Goal: Information Seeking & Learning: Check status

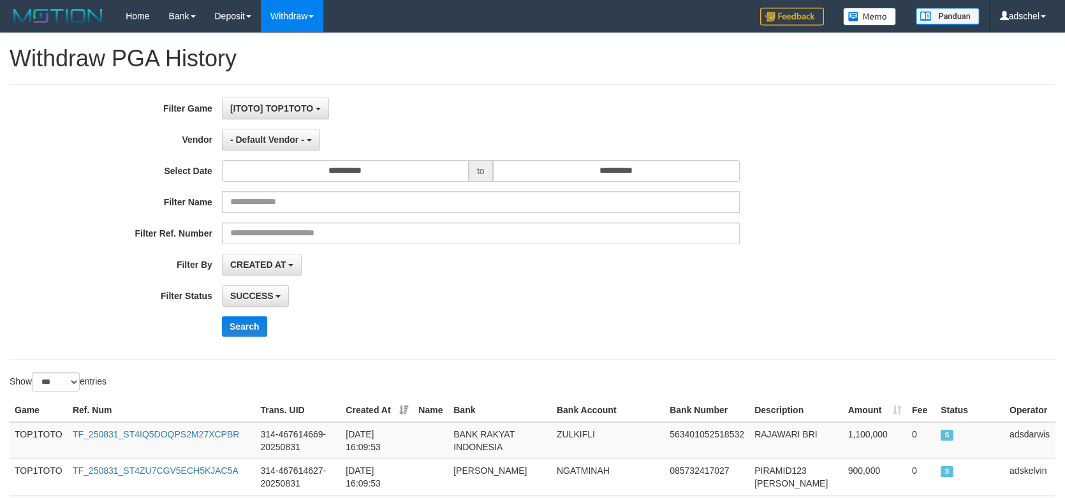
select select "*"
select select "***"
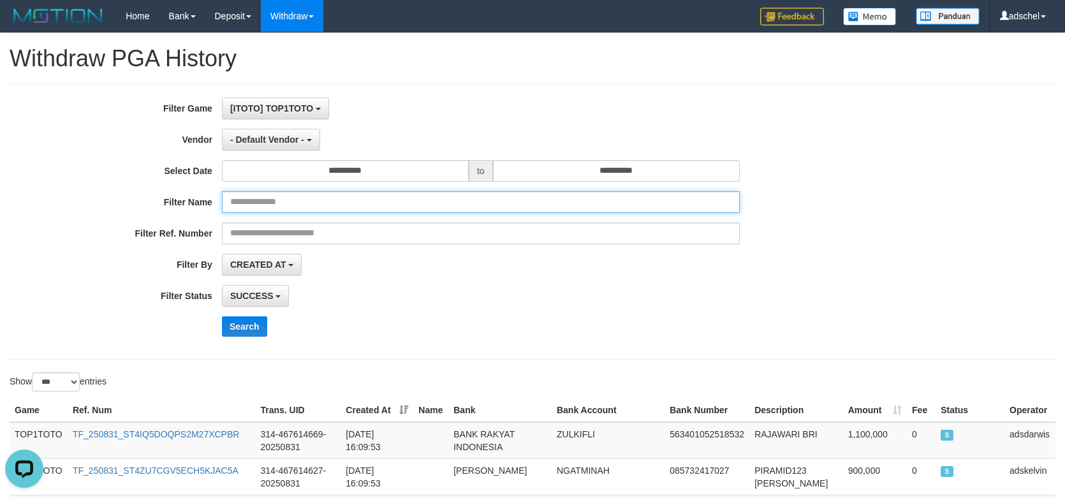
click at [296, 203] on input "text" at bounding box center [481, 202] width 518 height 22
paste input "**********"
type input "**********"
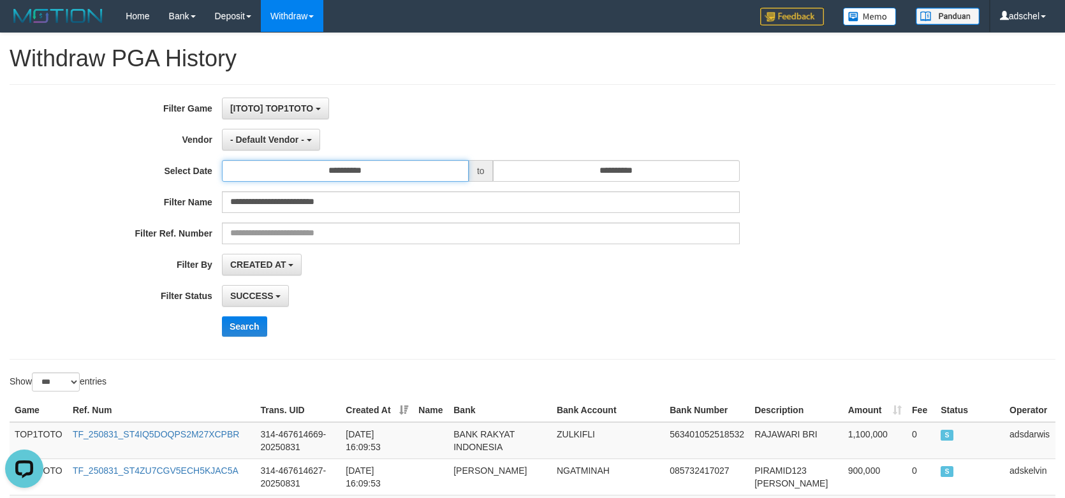
click at [353, 163] on input "**********" at bounding box center [345, 171] width 247 height 22
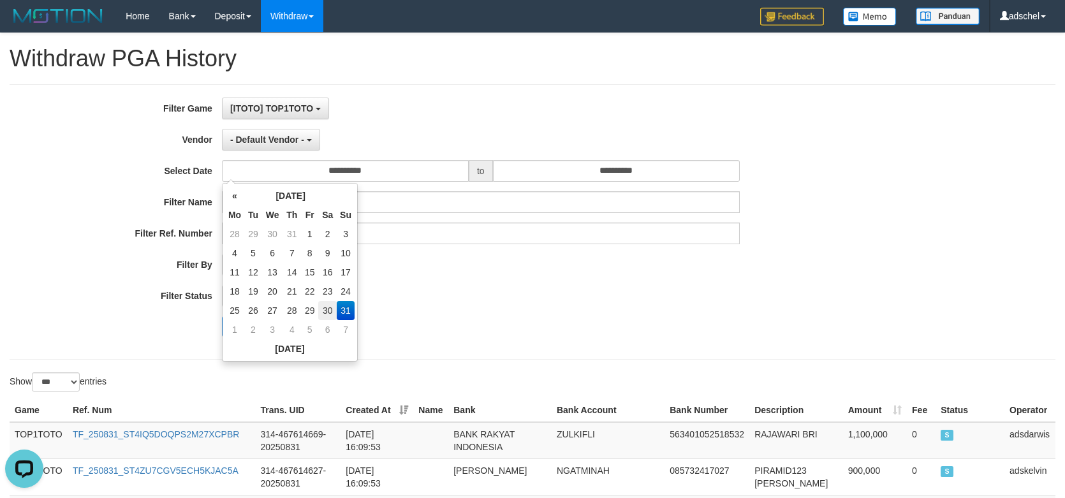
click at [334, 310] on td "30" at bounding box center [327, 310] width 18 height 19
type input "**********"
click at [418, 310] on div "**********" at bounding box center [443, 222] width 887 height 249
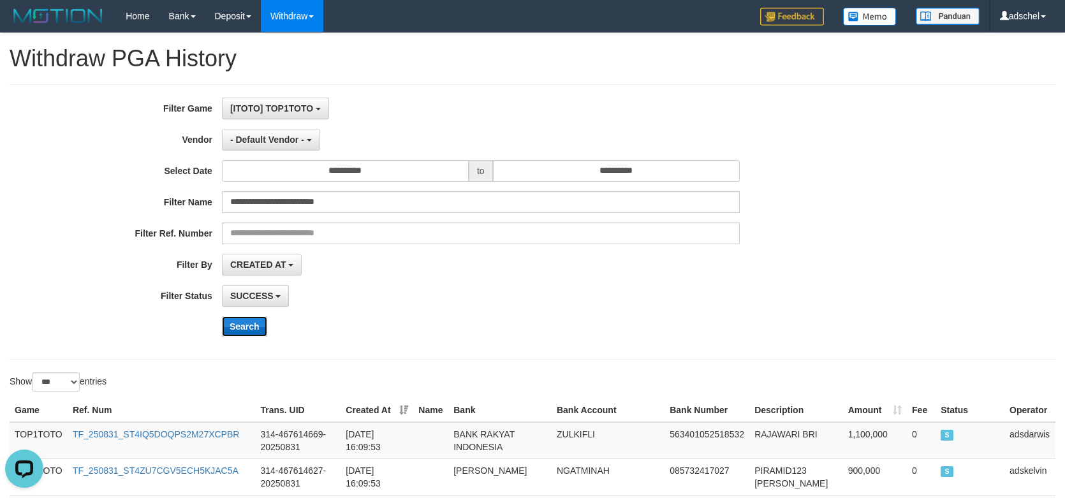
click at [258, 326] on button "Search" at bounding box center [244, 326] width 45 height 20
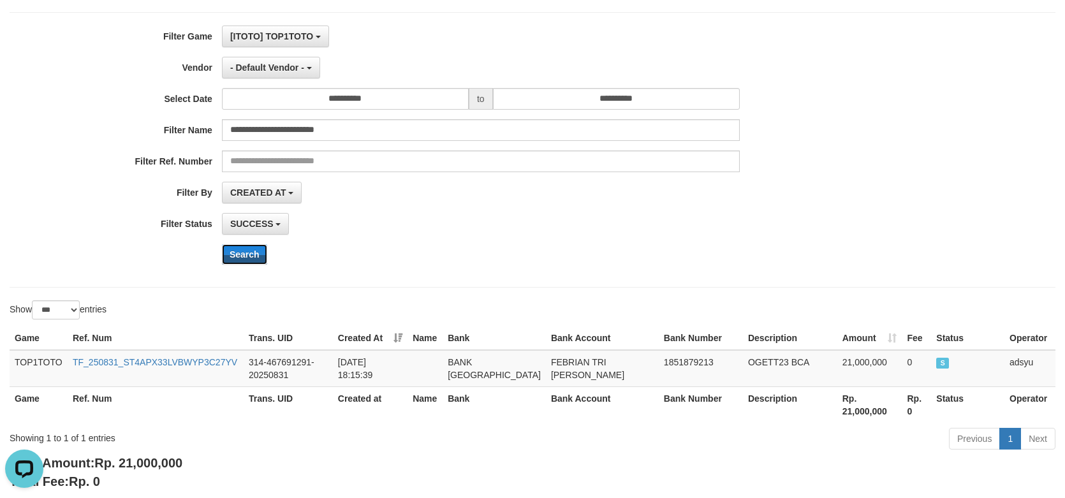
scroll to position [71, 0]
click at [177, 363] on link "TF_250831_ST4APX33LVBWYP3C27YV" at bounding box center [155, 363] width 164 height 10
click at [242, 259] on button "Search" at bounding box center [244, 255] width 45 height 20
click at [286, 68] on span "- Default Vendor -" at bounding box center [267, 68] width 74 height 10
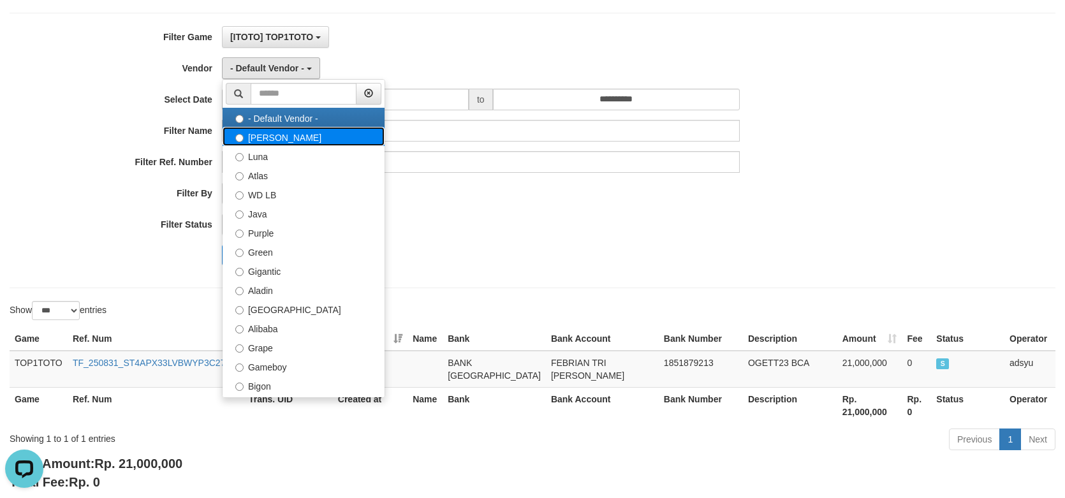
click at [302, 143] on label "[PERSON_NAME]" at bounding box center [303, 136] width 162 height 19
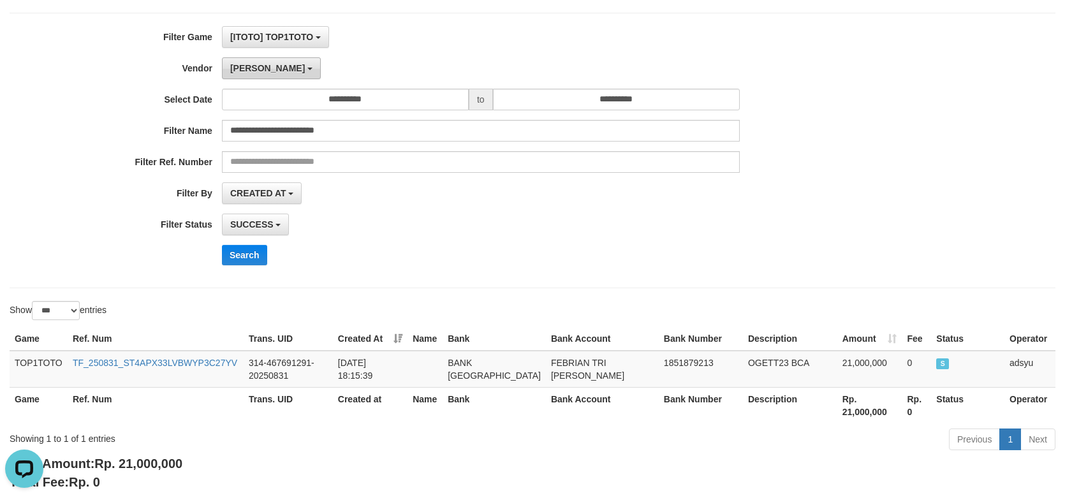
click at [242, 71] on span "[PERSON_NAME]" at bounding box center [267, 68] width 75 height 10
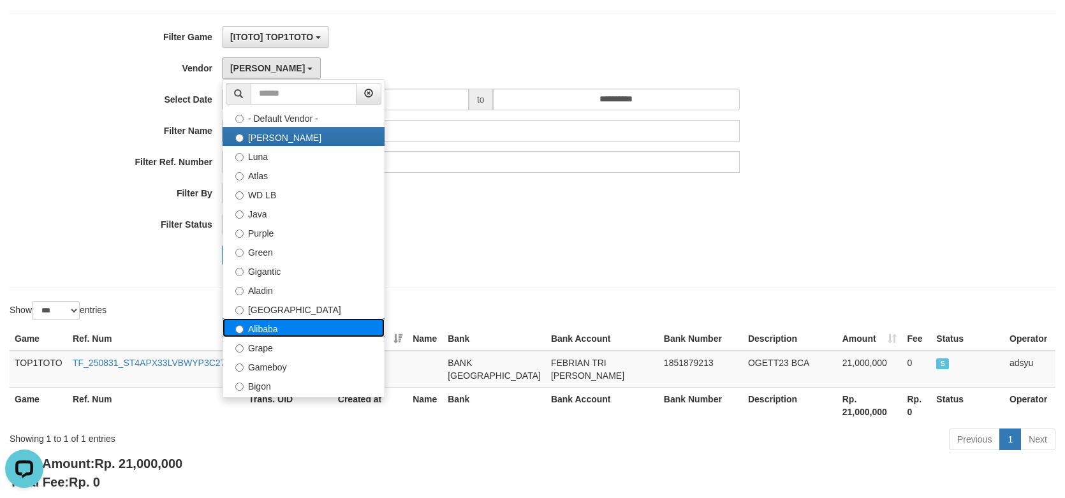
drag, startPoint x: 288, startPoint y: 324, endPoint x: 272, endPoint y: 322, distance: 16.7
click at [287, 324] on label "Alibaba" at bounding box center [303, 327] width 162 height 19
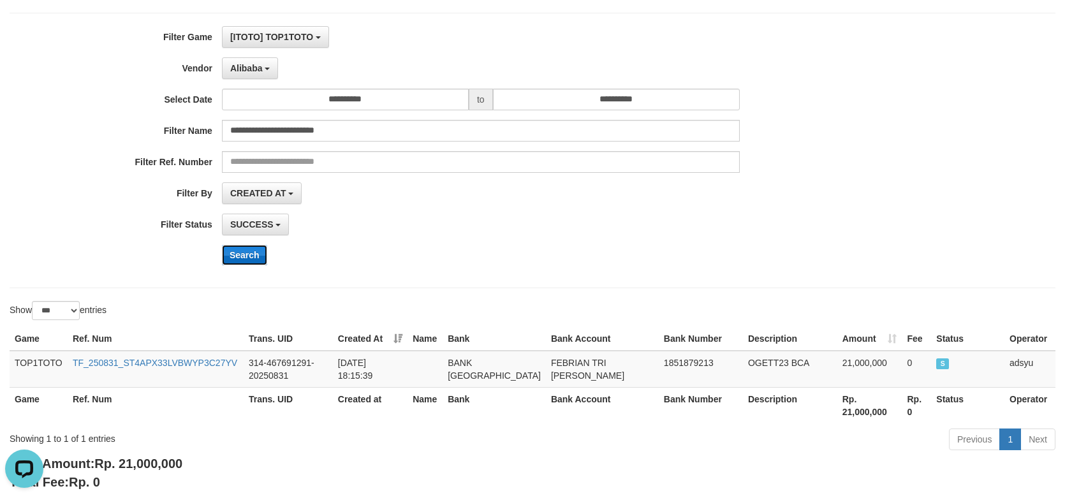
click at [242, 253] on button "Search" at bounding box center [244, 255] width 45 height 20
click at [263, 74] on button "Alibaba" at bounding box center [250, 68] width 56 height 22
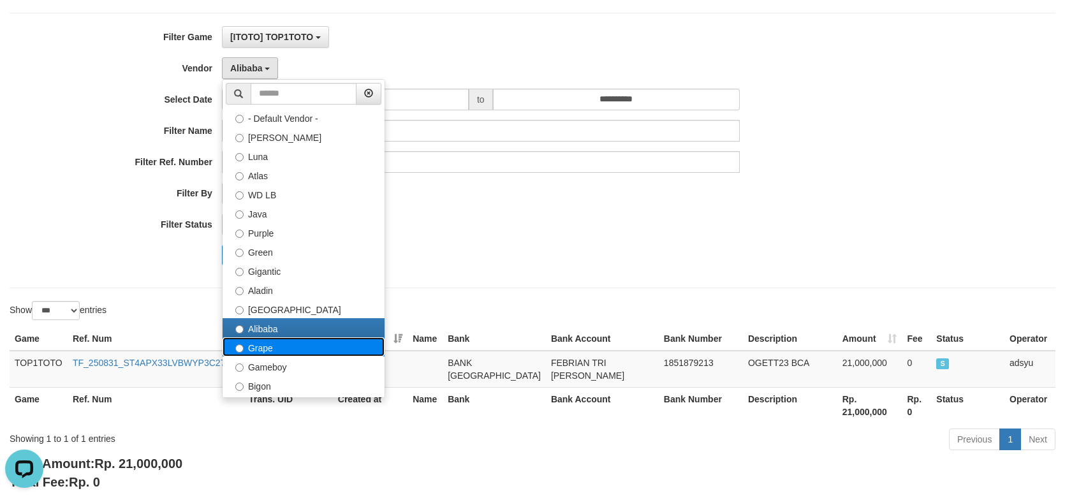
click at [270, 347] on label "Grape" at bounding box center [303, 346] width 162 height 19
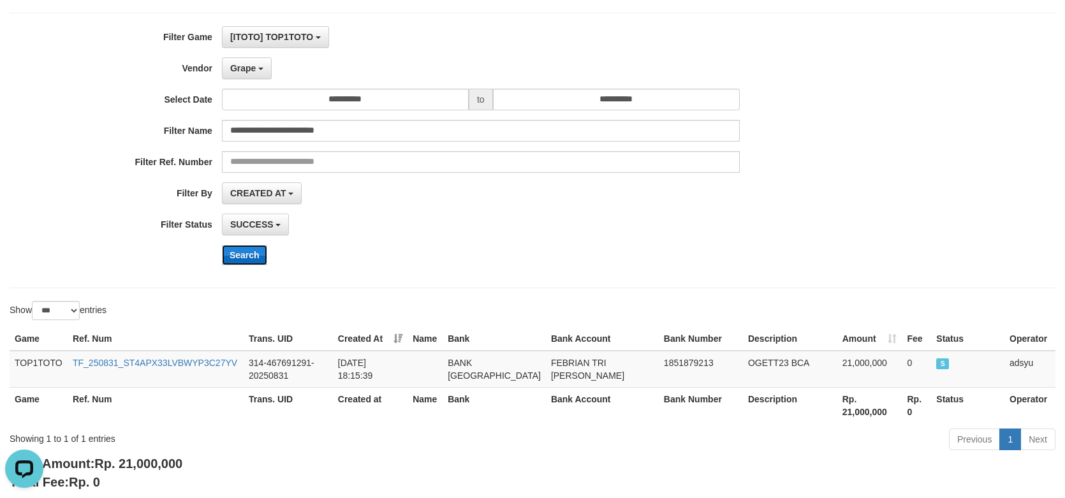
click at [244, 252] on button "Search" at bounding box center [244, 255] width 45 height 20
click at [142, 362] on link "TF_250830_STALJ0QU5Q7WS0RCA4G4" at bounding box center [156, 363] width 167 height 10
click at [255, 74] on button "Grape" at bounding box center [247, 68] width 50 height 22
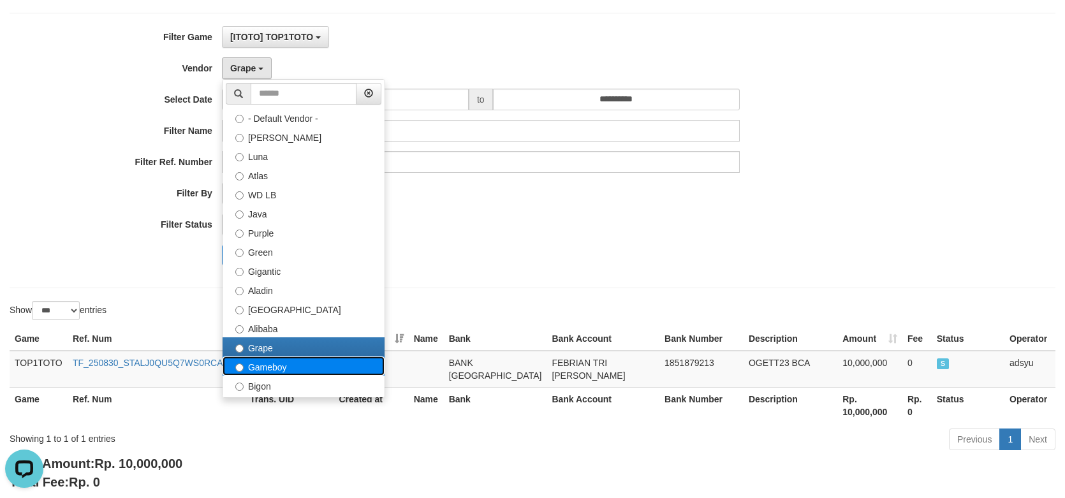
click at [309, 367] on label "Gameboy" at bounding box center [303, 365] width 162 height 19
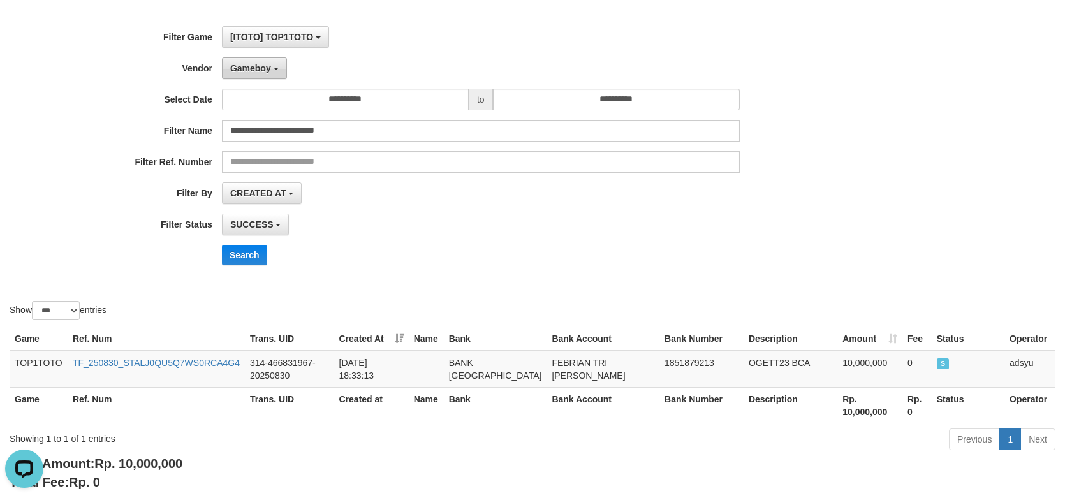
click at [270, 65] on span "Gameboy" at bounding box center [250, 68] width 41 height 10
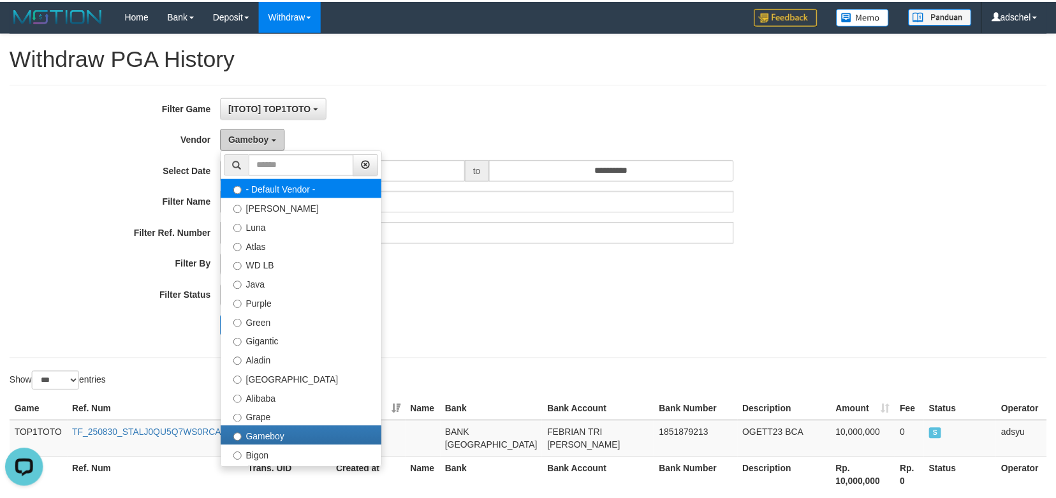
scroll to position [0, 0]
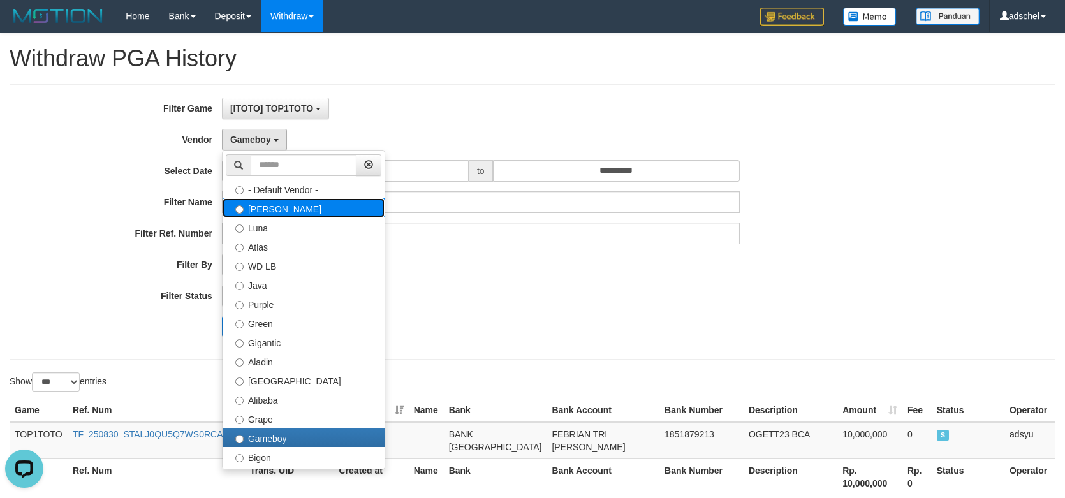
click at [292, 208] on label "[PERSON_NAME]" at bounding box center [303, 207] width 162 height 19
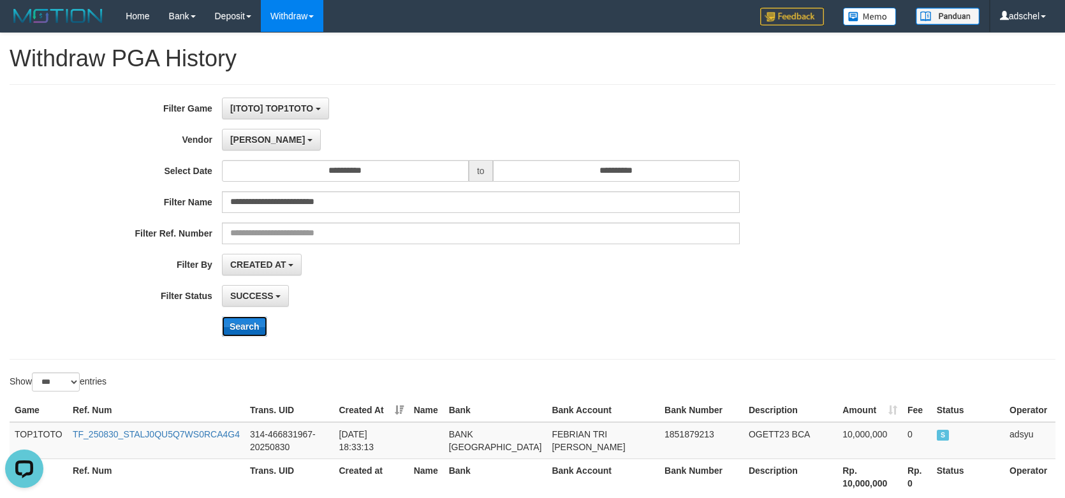
click at [235, 321] on button "Search" at bounding box center [244, 326] width 45 height 20
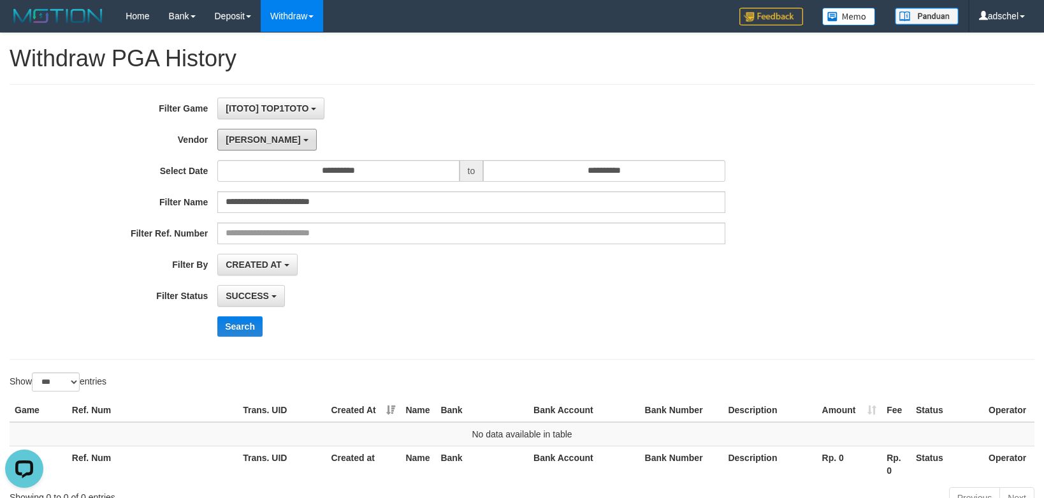
drag, startPoint x: 228, startPoint y: 136, endPoint x: 254, endPoint y: 171, distance: 43.6
click at [228, 136] on span "[PERSON_NAME]" at bounding box center [263, 140] width 75 height 10
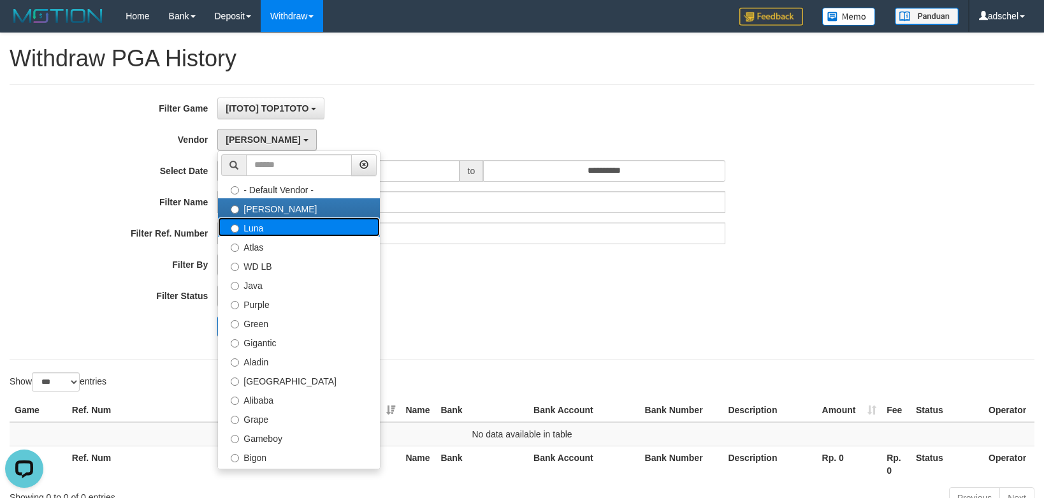
click at [272, 227] on label "Luna" at bounding box center [299, 226] width 162 height 19
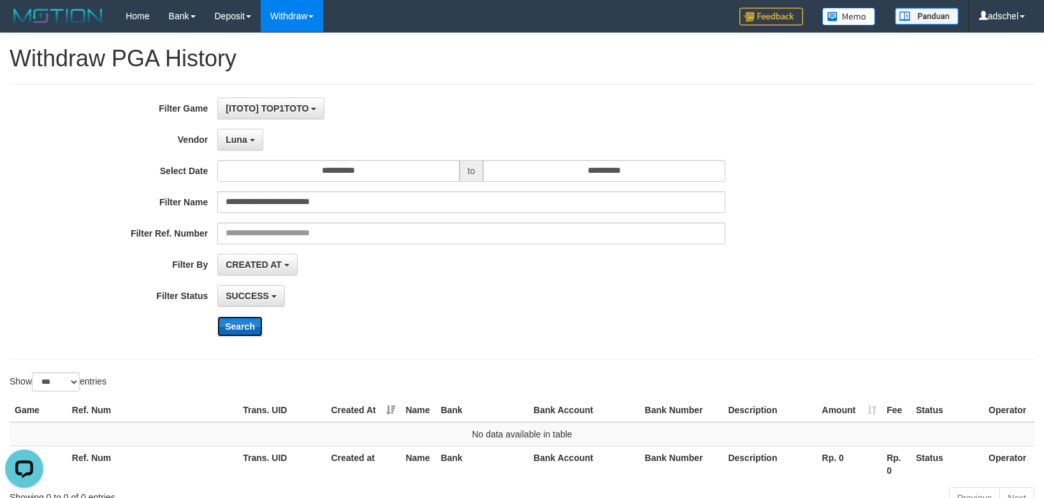
click at [236, 328] on button "Search" at bounding box center [239, 326] width 45 height 20
click at [248, 149] on button "Luna" at bounding box center [239, 140] width 45 height 22
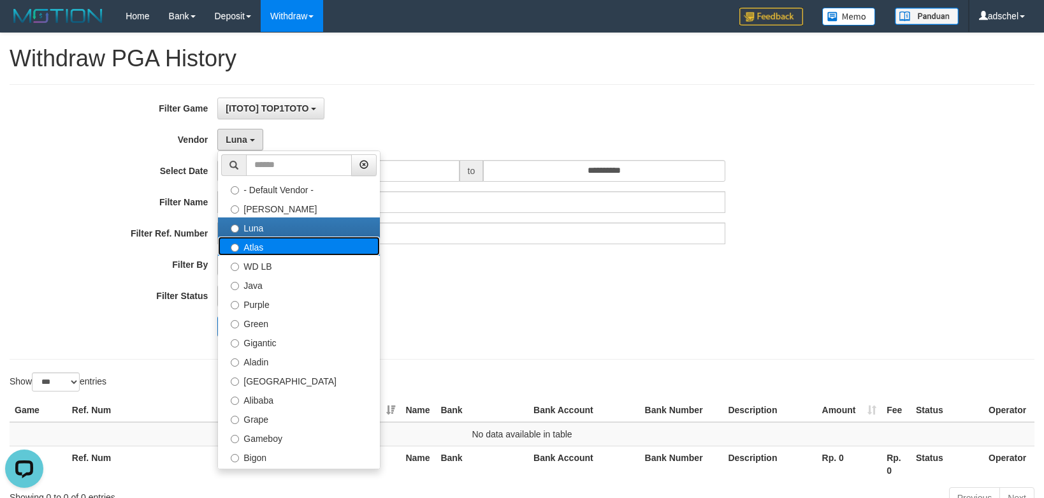
click at [271, 242] on label "Atlas" at bounding box center [299, 245] width 162 height 19
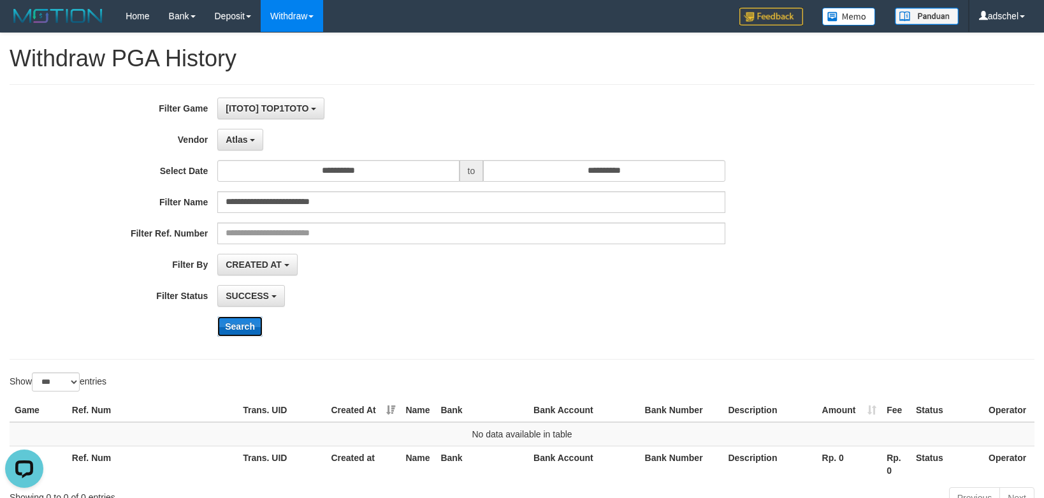
click at [238, 319] on button "Search" at bounding box center [239, 326] width 45 height 20
click at [262, 129] on button "Atlas" at bounding box center [240, 140] width 46 height 22
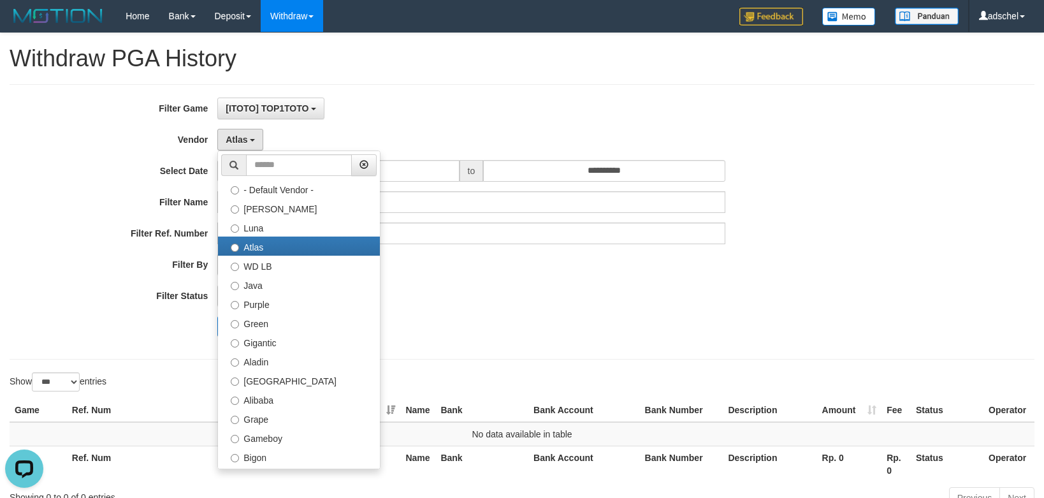
click at [527, 287] on div "SUCCESS SUCCESS ON PROCESS FAILED" at bounding box center [470, 296] width 507 height 22
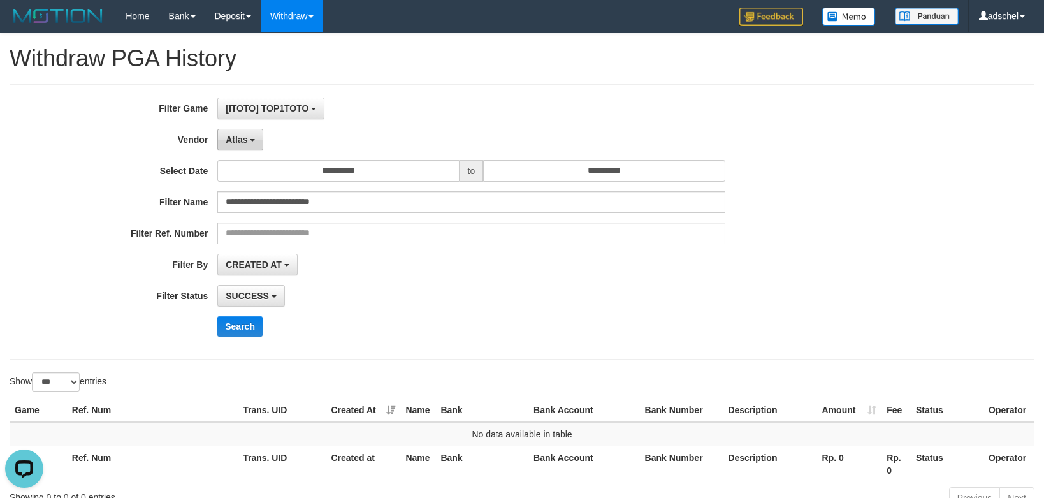
click at [252, 141] on b "button" at bounding box center [252, 140] width 5 height 3
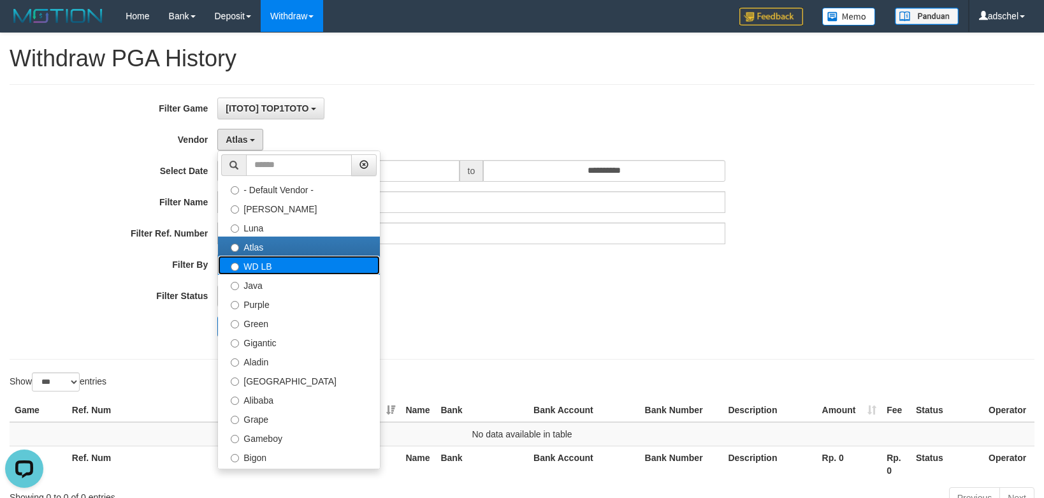
click at [290, 264] on label "WD LB" at bounding box center [299, 265] width 162 height 19
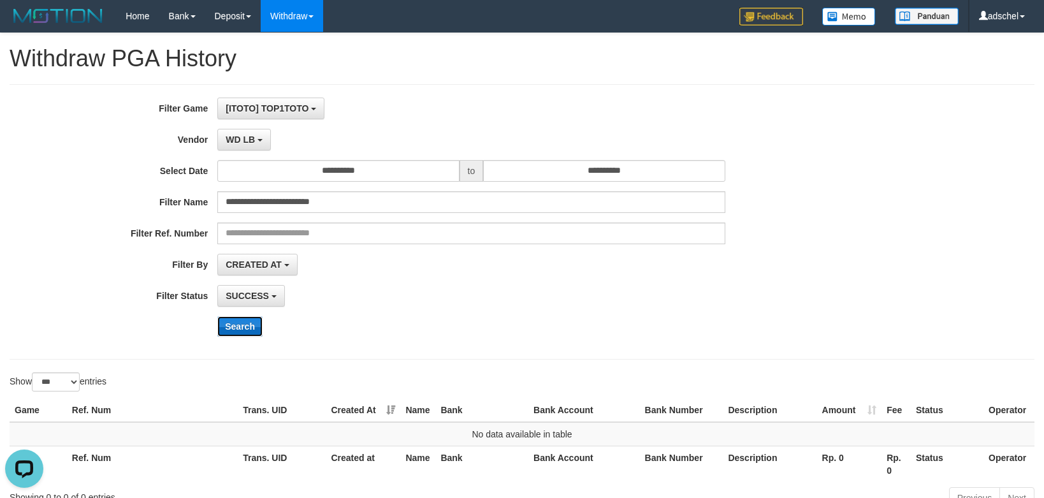
click at [241, 326] on button "Search" at bounding box center [239, 326] width 45 height 20
click at [260, 150] on button "WD LB" at bounding box center [244, 140] width 54 height 22
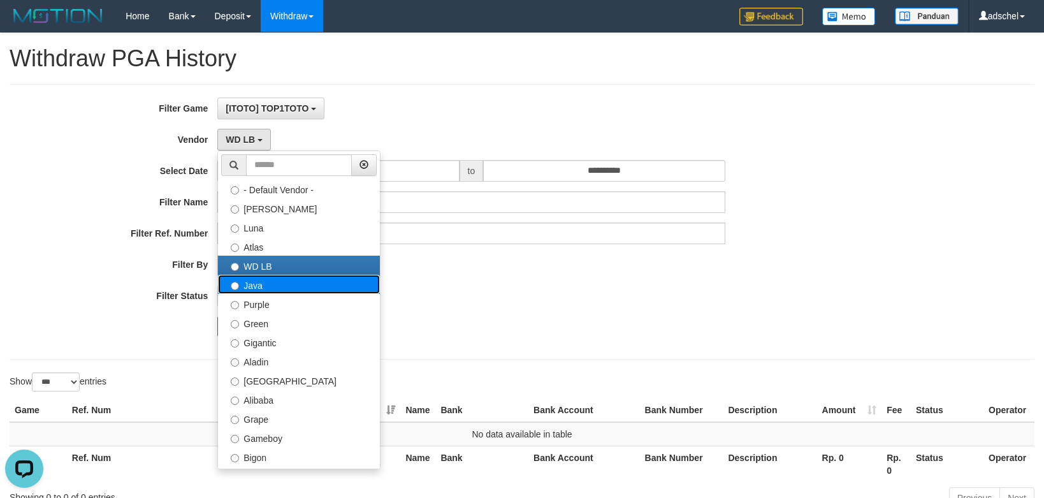
click at [283, 280] on label "Java" at bounding box center [299, 284] width 162 height 19
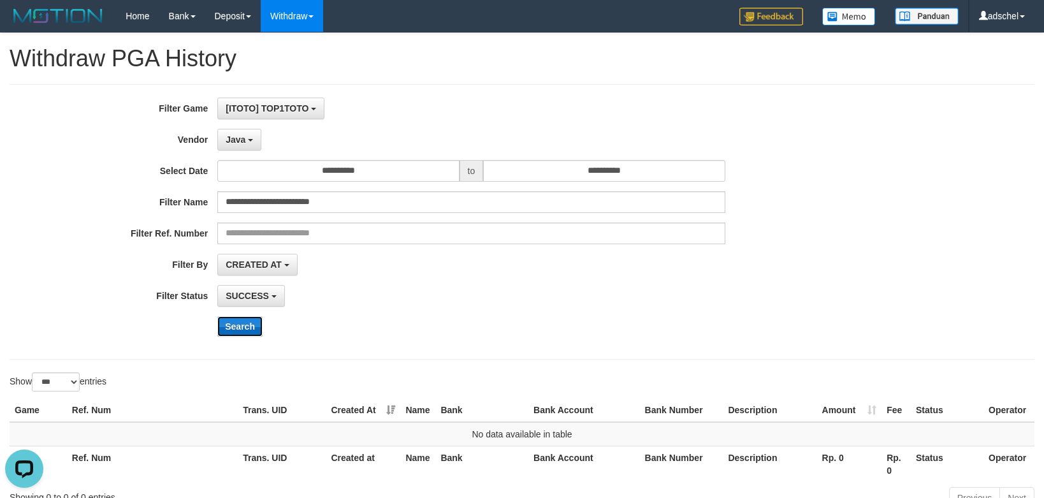
click at [240, 327] on button "Search" at bounding box center [239, 326] width 45 height 20
click at [248, 145] on button "Java" at bounding box center [239, 140] width 44 height 22
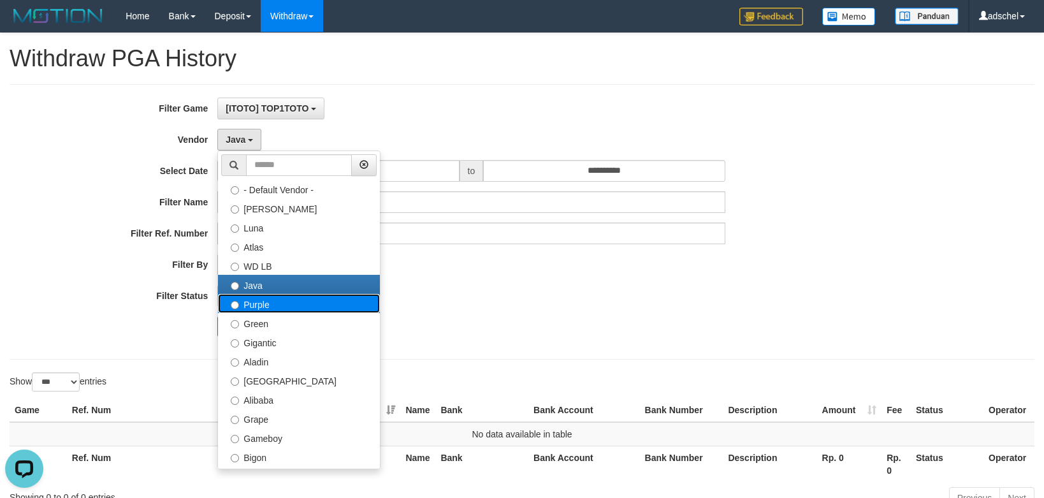
click at [295, 302] on label "Purple" at bounding box center [299, 303] width 162 height 19
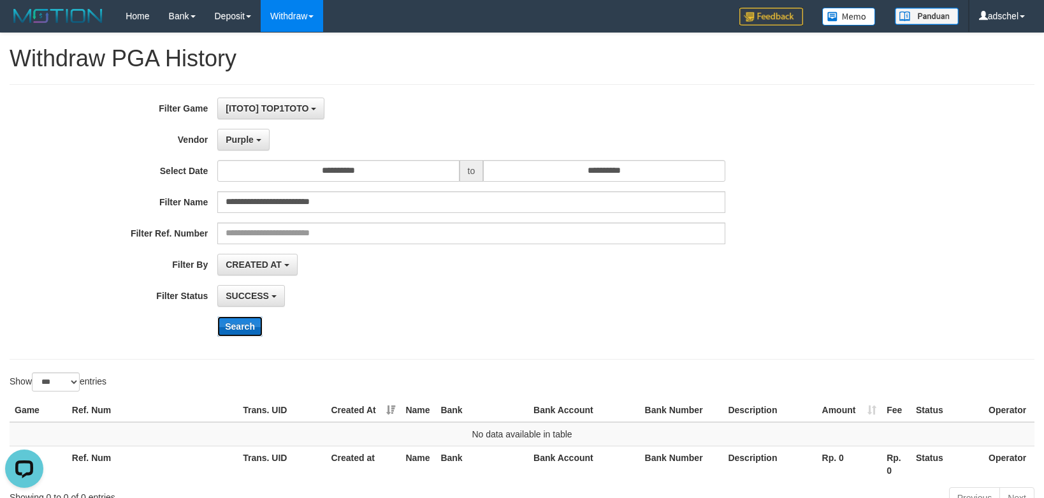
click at [245, 327] on button "Search" at bounding box center [239, 326] width 45 height 20
click at [249, 143] on span "Purple" at bounding box center [240, 140] width 28 height 10
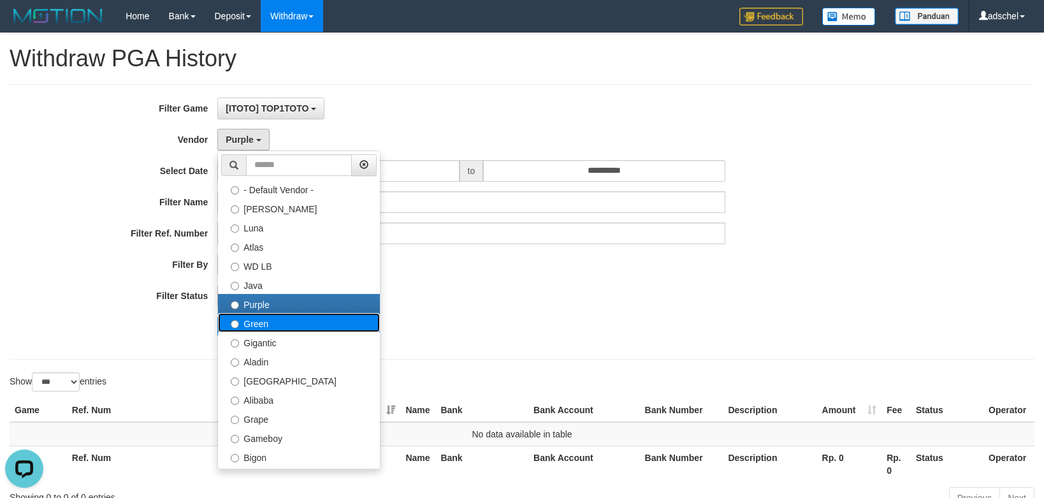
click at [297, 320] on label "Green" at bounding box center [299, 322] width 162 height 19
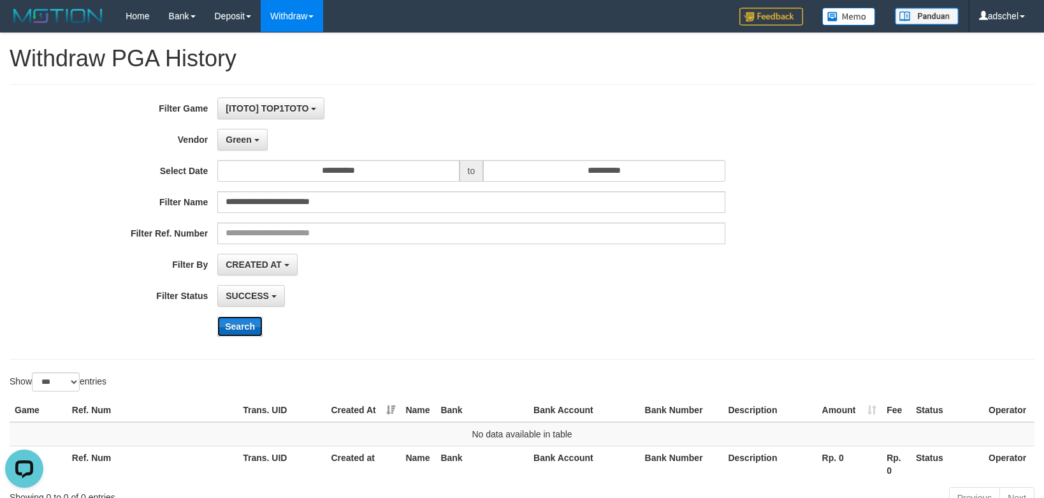
click at [240, 329] on button "Search" at bounding box center [239, 326] width 45 height 20
click at [259, 140] on button "Green" at bounding box center [242, 140] width 50 height 22
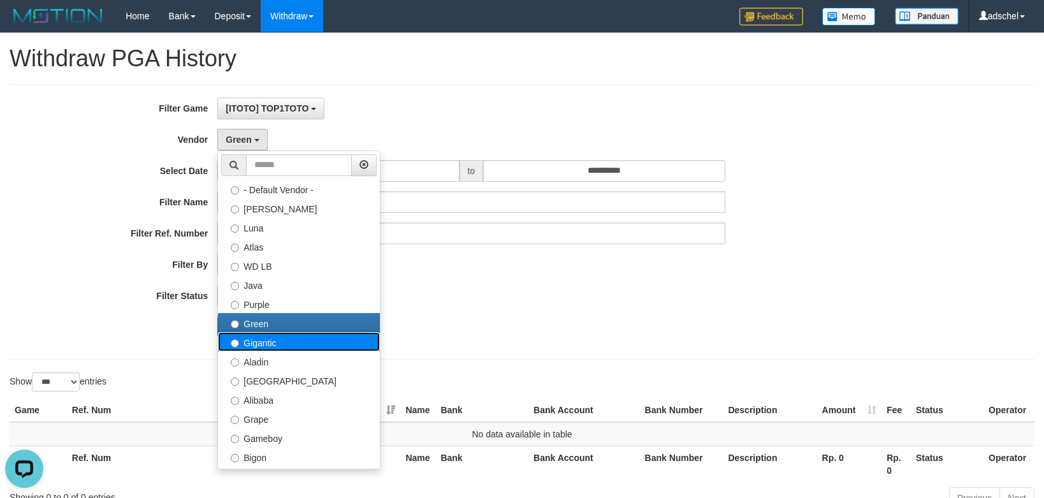
click at [291, 337] on label "Gigantic" at bounding box center [299, 341] width 162 height 19
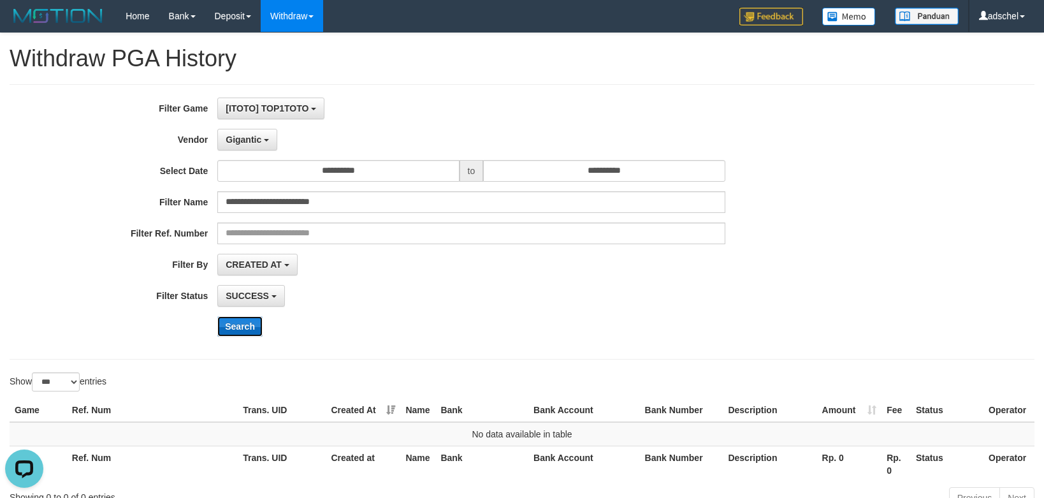
click at [239, 330] on button "Search" at bounding box center [239, 326] width 45 height 20
drag, startPoint x: 262, startPoint y: 142, endPoint x: 258, endPoint y: 168, distance: 26.5
click at [263, 143] on button "Gigantic" at bounding box center [247, 140] width 60 height 22
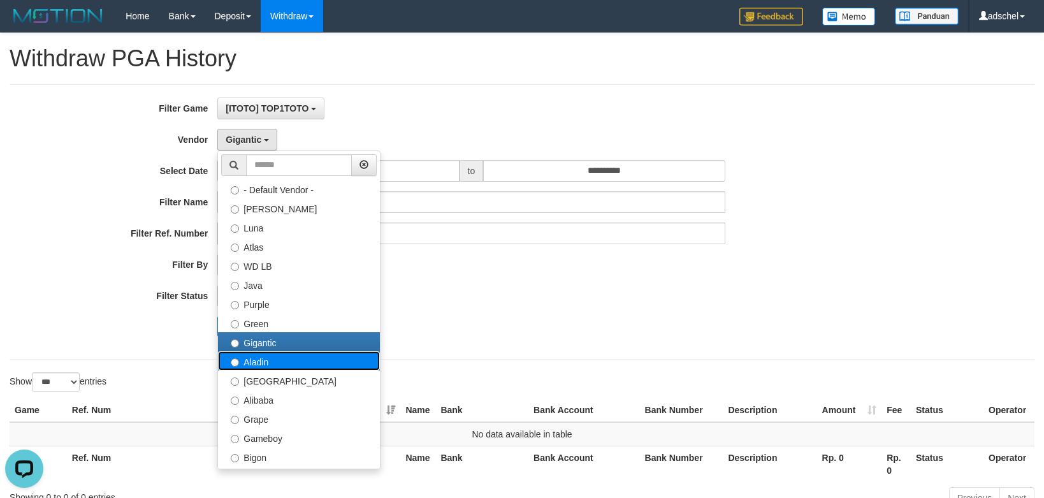
click at [286, 357] on label "Aladin" at bounding box center [299, 360] width 162 height 19
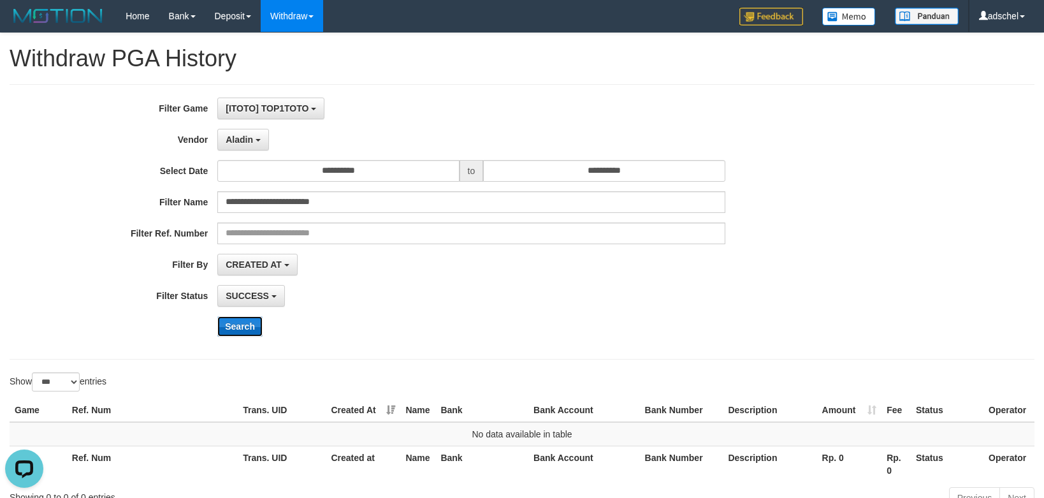
click at [244, 323] on button "Search" at bounding box center [239, 326] width 45 height 20
click at [258, 150] on button "Aladin" at bounding box center [243, 140] width 52 height 22
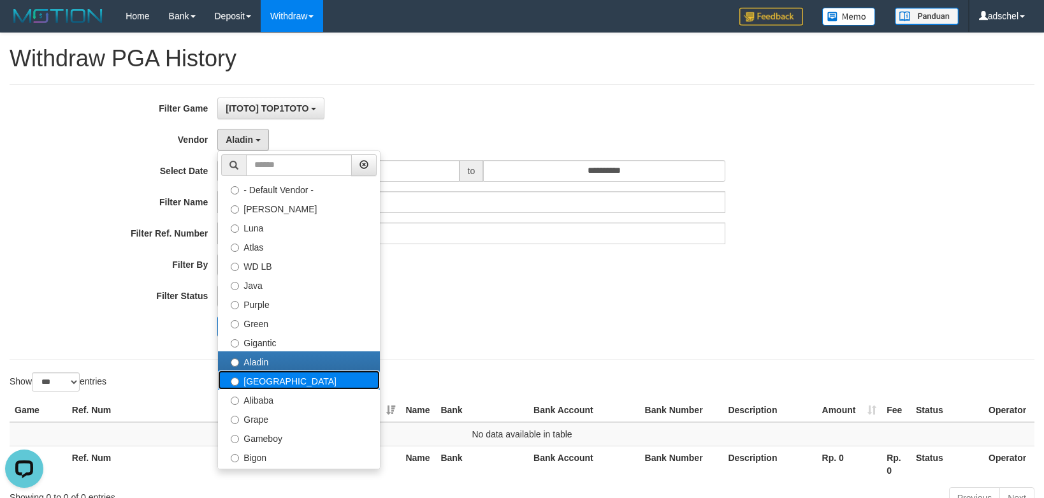
click at [300, 382] on label "[GEOGRAPHIC_DATA]" at bounding box center [299, 379] width 162 height 19
select select "**********"
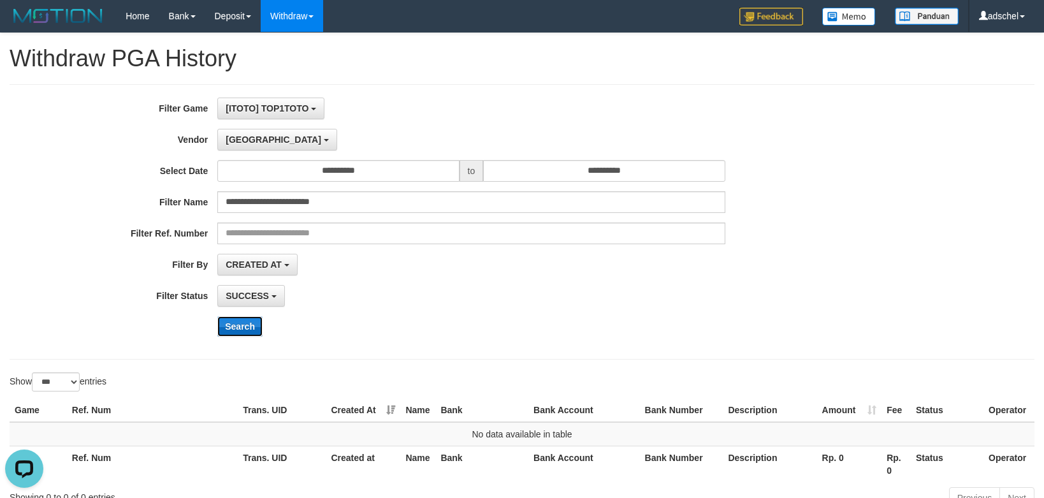
click at [249, 328] on button "Search" at bounding box center [239, 326] width 45 height 20
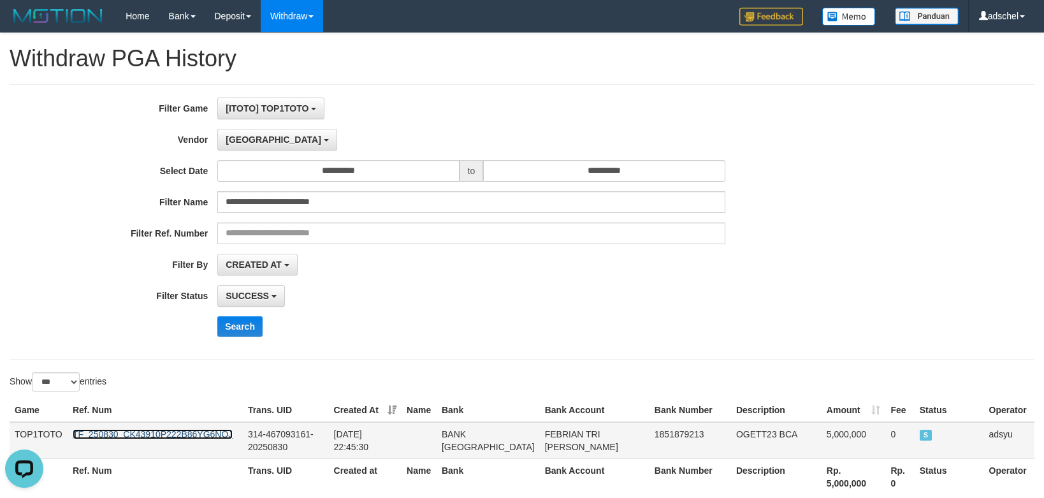
click at [167, 431] on link "TF_250830_CK43910P222B86YG6NQJ" at bounding box center [153, 434] width 160 height 10
